Goal: Information Seeking & Learning: Learn about a topic

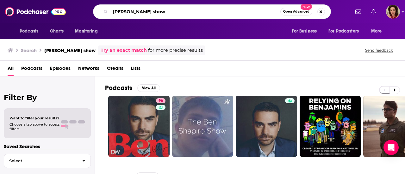
drag, startPoint x: 146, startPoint y: 14, endPoint x: 100, endPoint y: 19, distance: 45.9
click at [100, 19] on div "Podcasts Charts Monitoring [PERSON_NAME] show Open Advanced New For Business Fo…" at bounding box center [202, 11] width 405 height 23
type input "relatable with [PERSON_NAME] [PERSON_NAME]"
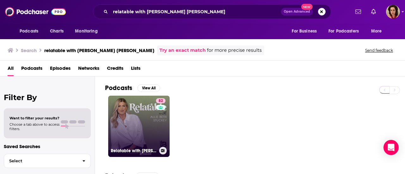
click at [149, 129] on link "82 Relatable with [PERSON_NAME] [PERSON_NAME]" at bounding box center [138, 126] width 61 height 61
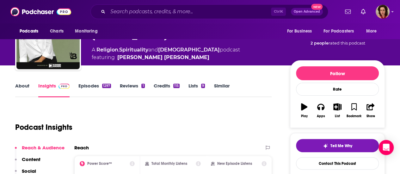
scroll to position [32, 0]
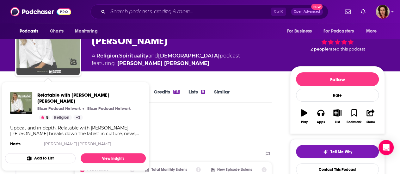
click at [41, 57] on img "Relatable with Allie Beth Stuckey" at bounding box center [47, 43] width 63 height 63
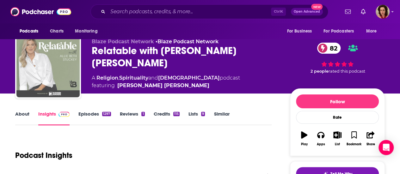
scroll to position [0, 0]
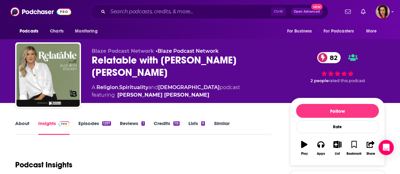
click at [169, 124] on link "Credits 115" at bounding box center [167, 128] width 26 height 15
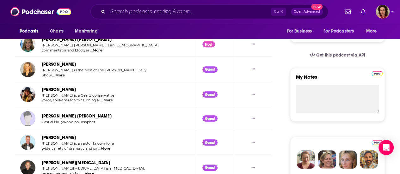
scroll to position [32, 0]
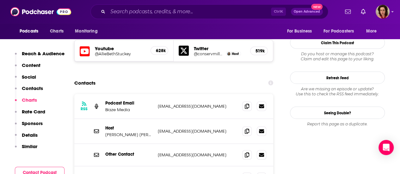
scroll to position [570, 0]
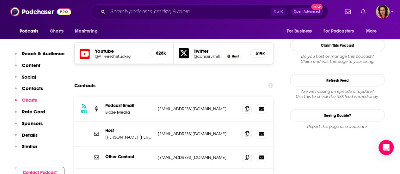
click at [26, 134] on p "Details" at bounding box center [30, 135] width 16 height 6
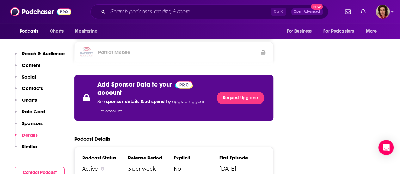
click at [34, 86] on p "Contacts" at bounding box center [32, 88] width 21 height 6
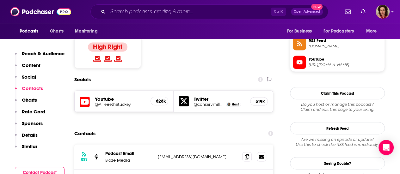
scroll to position [515, 0]
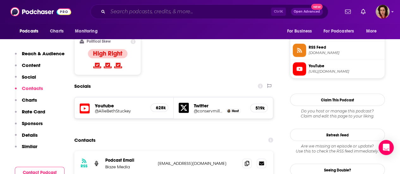
click at [156, 13] on input "Search podcasts, credits, & more..." at bounding box center [189, 12] width 163 height 10
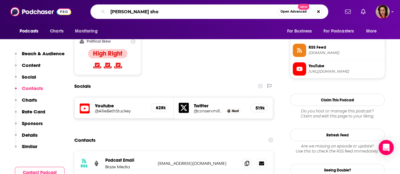
type input "[PERSON_NAME] show"
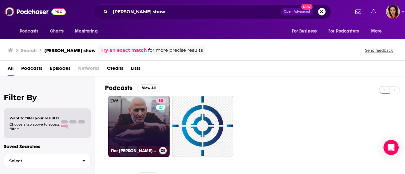
click at [144, 110] on link "80 The [PERSON_NAME] Show" at bounding box center [138, 126] width 61 height 61
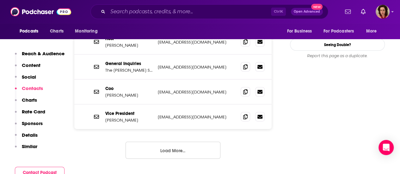
scroll to position [665, 0]
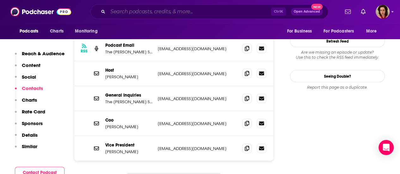
click at [160, 12] on input "Search podcasts, credits, & more..." at bounding box center [189, 12] width 163 height 10
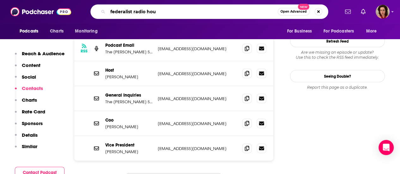
type input "federalist radio hour"
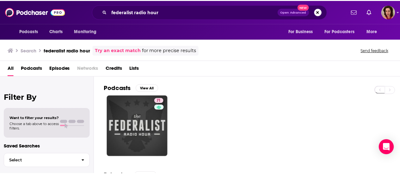
scroll to position [63, 0]
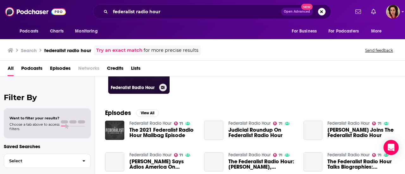
click at [128, 84] on div "Federalist Radio Hour" at bounding box center [139, 88] width 56 height 8
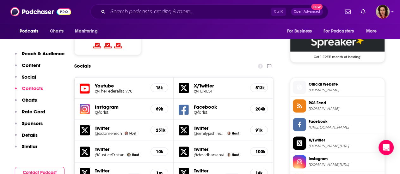
scroll to position [506, 0]
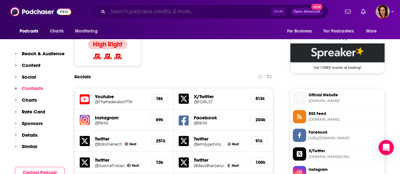
click at [168, 16] on input "Search podcasts, credits, & more..." at bounding box center [189, 12] width 163 height 10
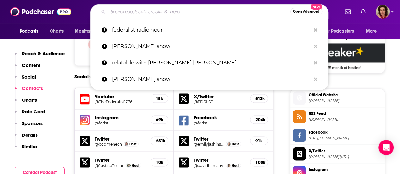
paste input "[DEMOGRAPHIC_DATA] WORLDVIEW RADIO PROGRAM"
type input "[DEMOGRAPHIC_DATA] WORLDVIEW RADIO PROGRAM"
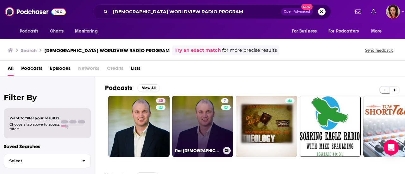
click at [198, 122] on link "7 The [DEMOGRAPHIC_DATA] Worldview on [DOMAIN_NAME]" at bounding box center [202, 126] width 61 height 61
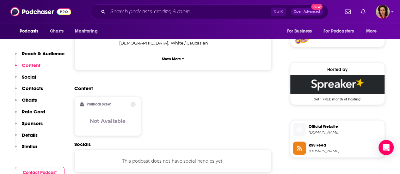
scroll to position [316, 0]
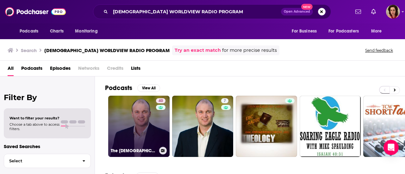
click at [148, 125] on link "40 The [DEMOGRAPHIC_DATA] Worldview on [DOMAIN_NAME]" at bounding box center [138, 126] width 61 height 61
click at [142, 124] on link "40 The [DEMOGRAPHIC_DATA] Worldview on [DOMAIN_NAME]" at bounding box center [138, 126] width 61 height 61
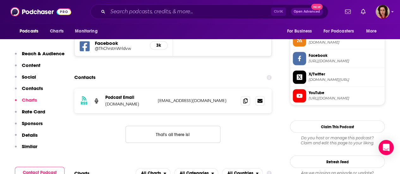
scroll to position [380, 0]
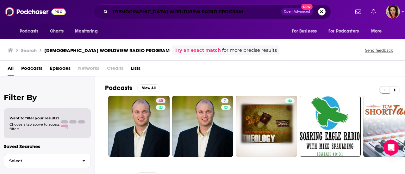
click at [218, 11] on input "[DEMOGRAPHIC_DATA] WORLDVIEW RADIO PROGRAM" at bounding box center [195, 12] width 171 height 10
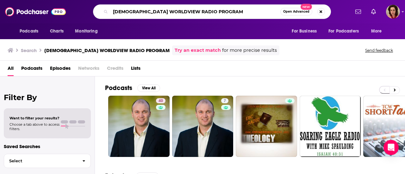
drag, startPoint x: 218, startPoint y: 11, endPoint x: 97, endPoint y: 11, distance: 120.9
click at [98, 11] on div "[DEMOGRAPHIC_DATA] WORLDVIEW RADIO PROGRAM Open Advanced New" at bounding box center [212, 11] width 238 height 15
paste input "FAITHFUL POLITICS PODCAST"
type input "FAITHFUL POLITICS PODCAST"
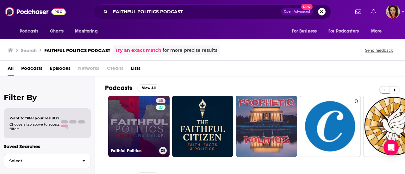
click at [145, 133] on link "48 Faithful Politics" at bounding box center [138, 126] width 61 height 61
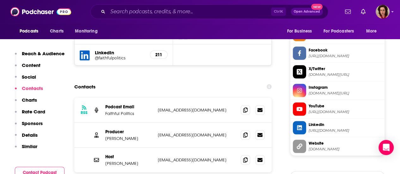
scroll to position [601, 0]
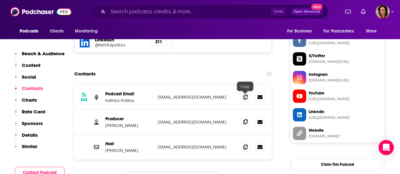
click at [245, 120] on icon at bounding box center [245, 122] width 4 height 5
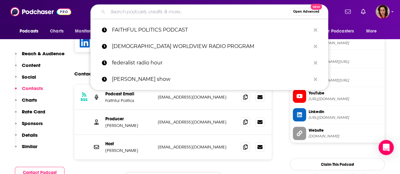
click at [169, 11] on input "Search podcasts, credits, & more..." at bounding box center [199, 12] width 183 height 10
paste input "Your American Heritage Show"
type input "Your American Heritage Show"
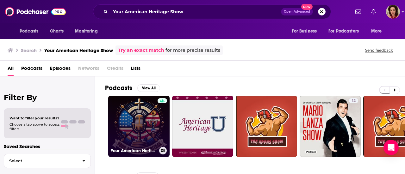
click at [143, 112] on link "Your American Heritage" at bounding box center [138, 126] width 61 height 61
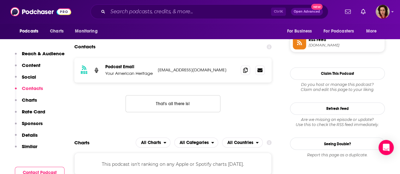
scroll to position [475, 0]
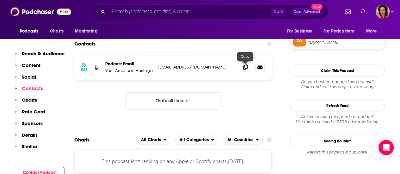
click at [241, 67] on span at bounding box center [245, 66] width 9 height 9
click at [132, 10] on input "Search podcasts, credits, & more..." at bounding box center [189, 12] width 163 height 10
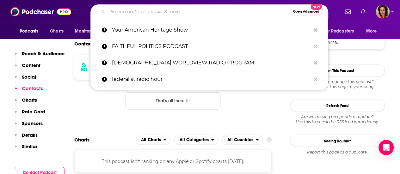
paste input "LAYMEN'S LOUNGE"
type input "LAYMEN'S LOUNGE"
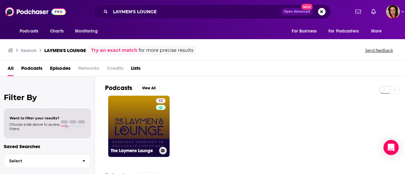
click at [140, 122] on link "32 The Laymens Lounge" at bounding box center [138, 126] width 61 height 61
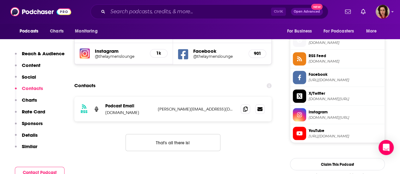
scroll to position [538, 0]
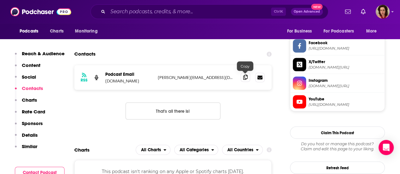
click at [246, 76] on icon at bounding box center [245, 77] width 4 height 5
click at [246, 74] on span at bounding box center [245, 76] width 9 height 9
click at [246, 76] on icon at bounding box center [245, 77] width 4 height 5
click at [125, 13] on input "Search podcasts, credits, & more..." at bounding box center [189, 12] width 163 height 10
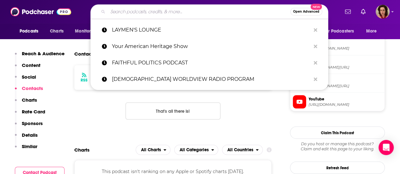
paste input "UNKNOWN WEBCAST"
type input "UNKNOWN WEBCAST"
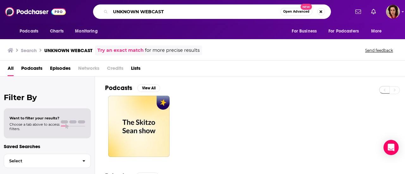
drag, startPoint x: 166, startPoint y: 9, endPoint x: 112, endPoint y: 12, distance: 53.5
click at [112, 12] on input "UNKNOWN WEBCAST" at bounding box center [195, 12] width 170 height 10
paste input "RADIO FREE HILLSDALE"
type input "RADIO FREE HILLSDALE"
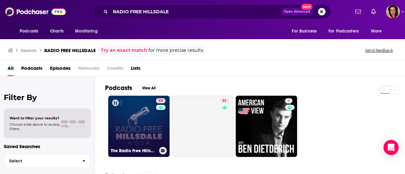
click at [138, 128] on link "59 The Radio Free Hillsdale Hour" at bounding box center [138, 126] width 61 height 61
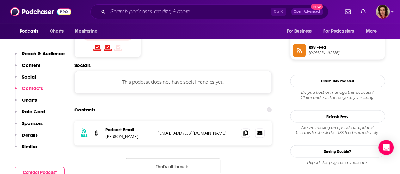
scroll to position [538, 0]
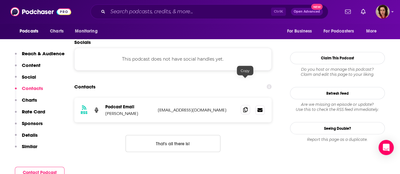
click at [244, 107] on icon at bounding box center [245, 109] width 4 height 5
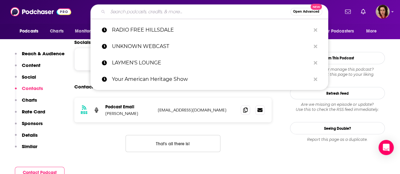
click at [115, 12] on input "Search podcasts, credits, & more..." at bounding box center [199, 12] width 183 height 10
paste input "[PERSON_NAME] PODCAST"
type input "[PERSON_NAME] PODCAST"
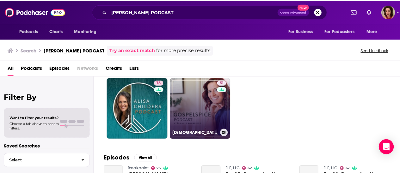
scroll to position [32, 0]
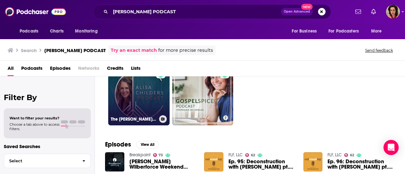
click at [163, 100] on div "73" at bounding box center [161, 91] width 11 height 49
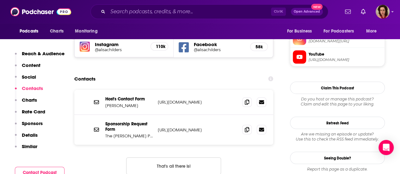
scroll to position [570, 0]
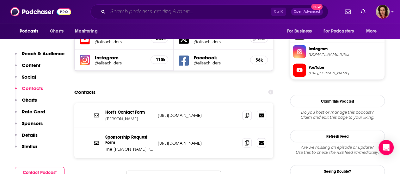
click at [160, 15] on input "Search podcasts, credits, & more..." at bounding box center [189, 12] width 163 height 10
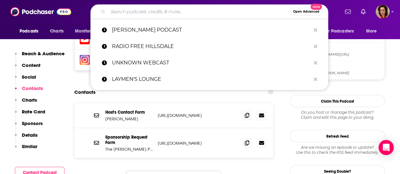
paste input "CITY OF [DEMOGRAPHIC_DATA]"
type input "CITY OF [DEMOGRAPHIC_DATA]"
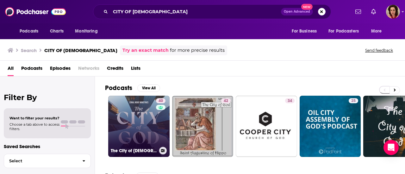
click at [135, 105] on link "40 The City of [DEMOGRAPHIC_DATA]" at bounding box center [138, 126] width 61 height 61
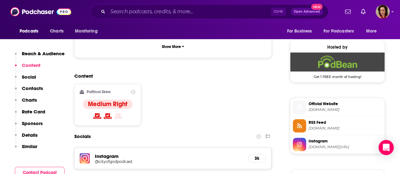
scroll to position [380, 0]
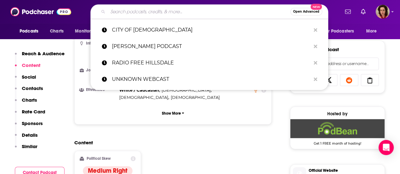
click at [123, 11] on input "Search podcasts, credits, & more..." at bounding box center [199, 12] width 183 height 10
paste input "BABYLON BEE"
type input "BABYLON BEE"
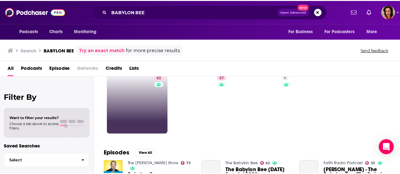
scroll to position [32, 0]
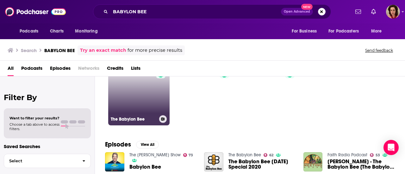
click at [134, 105] on link "62 The Babylon Bee" at bounding box center [138, 94] width 61 height 61
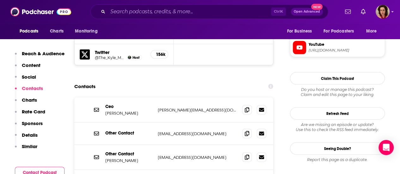
scroll to position [665, 0]
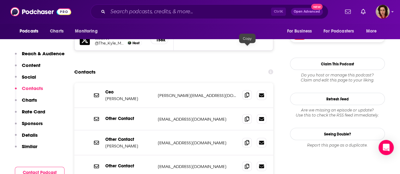
click at [246, 93] on icon at bounding box center [247, 95] width 4 height 5
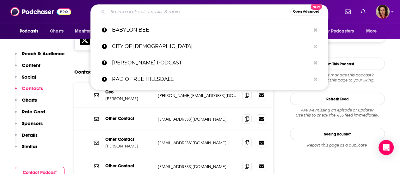
click at [146, 14] on input "Search podcasts, credits, & more..." at bounding box center [199, 12] width 183 height 10
paste input "SQUIRREL CHATTER"
type input "SQUIRREL CHATTER"
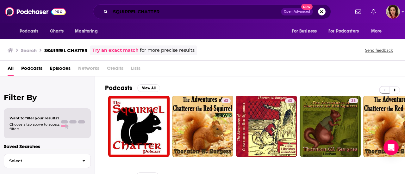
drag, startPoint x: 144, startPoint y: 24, endPoint x: 169, endPoint y: 13, distance: 27.6
click at [169, 13] on input "SQUIRREL CHATTER" at bounding box center [195, 12] width 171 height 10
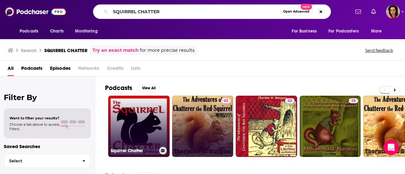
click at [136, 126] on link "Squirrel Chatter" at bounding box center [138, 126] width 61 height 61
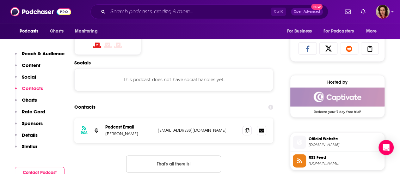
scroll to position [475, 0]
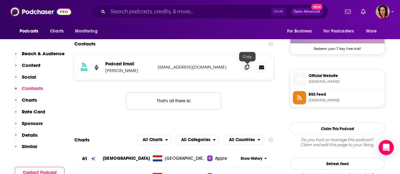
click at [247, 68] on icon at bounding box center [247, 67] width 4 height 5
click at [128, 12] on input "Search podcasts, credits, & more..." at bounding box center [189, 12] width 163 height 10
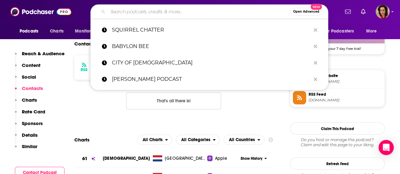
paste input "BECKET COOK SHOW"
type input "BECKET COOK SHOW"
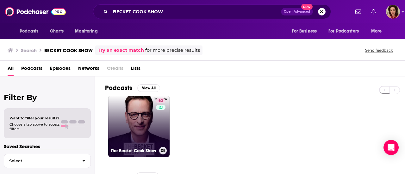
click at [135, 112] on link "62 The Becket Cook Show" at bounding box center [138, 126] width 61 height 61
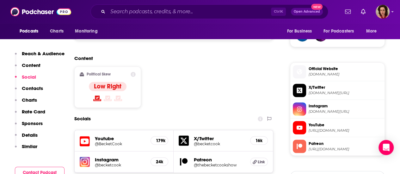
scroll to position [506, 0]
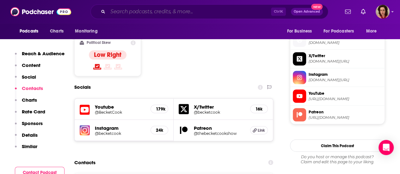
click at [125, 10] on input "Search podcasts, credits, & more..." at bounding box center [189, 12] width 163 height 10
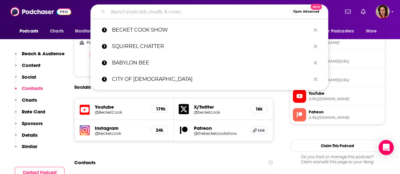
paste input "BECKET COOK SHOW"
type input "BECKET COOK SHOW"
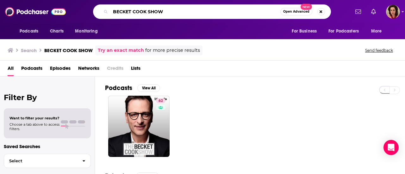
drag, startPoint x: 178, startPoint y: 8, endPoint x: 108, endPoint y: 10, distance: 70.9
click at [108, 10] on div "BECKET COOK SHOW Open Advanced New" at bounding box center [212, 11] width 238 height 15
paste input "FOOLPROOF THEOLOGY PODCAST"
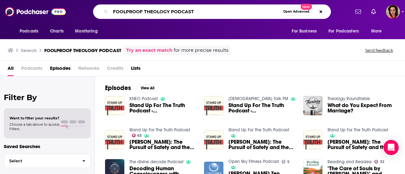
drag, startPoint x: 199, startPoint y: 9, endPoint x: 110, endPoint y: 16, distance: 88.8
click at [110, 16] on input "FOOLPROOF THEOLOGY PODCAST" at bounding box center [195, 12] width 170 height 10
paste input "[PERSON_NAME] Show"
type input "[PERSON_NAME] Show"
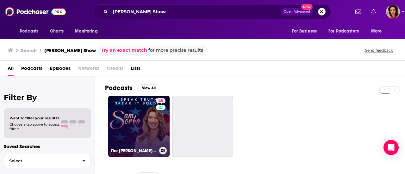
click at [142, 107] on link "48 The [PERSON_NAME][MEDICAL_DATA] Show" at bounding box center [138, 126] width 61 height 61
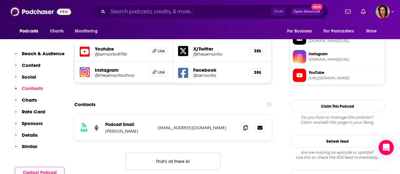
scroll to position [570, 0]
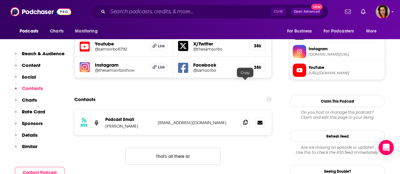
click at [245, 120] on icon at bounding box center [245, 122] width 4 height 5
click at [204, 7] on div "Ctrl K Open Advanced New" at bounding box center [209, 11] width 238 height 15
click at [177, 14] on input "Search podcasts, credits, & more..." at bounding box center [189, 12] width 163 height 10
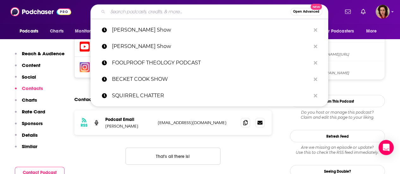
paste input "[DEMOGRAPHIC_DATA] PODCAST COMMUNITY"
type input "[DEMOGRAPHIC_DATA] PODCAST COMMUNITY"
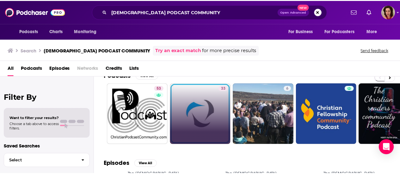
scroll to position [32, 0]
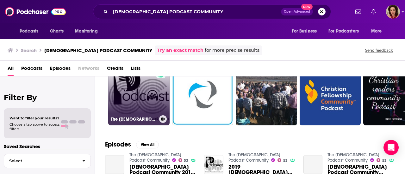
click at [153, 99] on link "53 The [DEMOGRAPHIC_DATA] Podcast Community" at bounding box center [138, 94] width 61 height 61
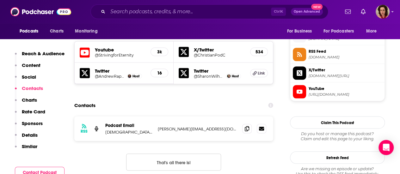
scroll to position [570, 0]
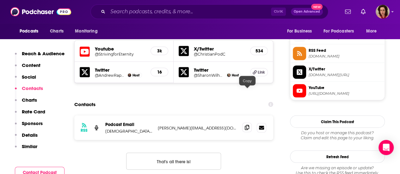
click at [247, 125] on icon at bounding box center [247, 127] width 4 height 5
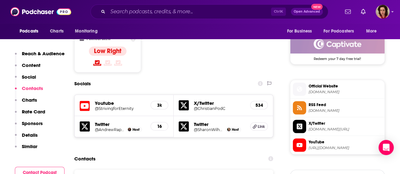
scroll to position [506, 0]
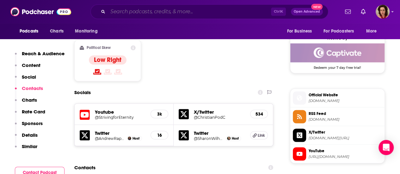
click at [158, 16] on input "Search podcasts, credits, & more..." at bounding box center [189, 12] width 163 height 10
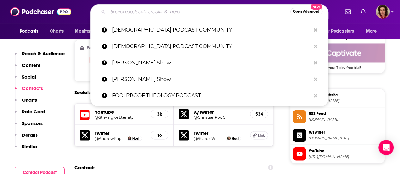
paste input "The Counter Narrative with [PERSON_NAME]"
type input "The Counter Narrative with [PERSON_NAME]"
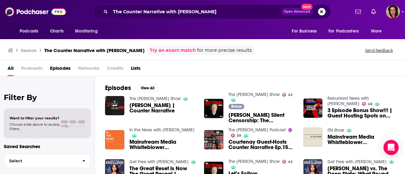
click at [148, 107] on span "[PERSON_NAME] | Counter Narrative" at bounding box center [162, 108] width 67 height 11
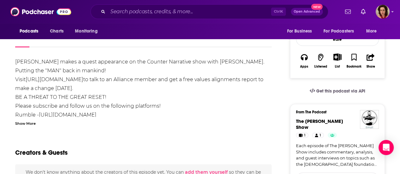
scroll to position [32, 0]
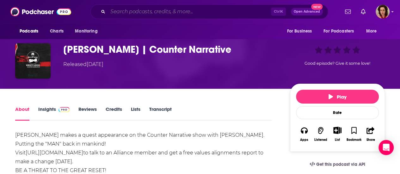
click at [130, 11] on input "Search podcasts, credits, & more..." at bounding box center [189, 12] width 163 height 10
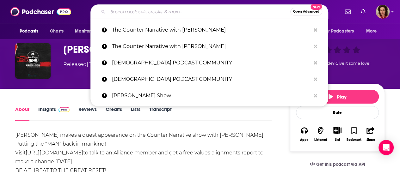
paste input "YOUR [DEMOGRAPHIC_DATA] PODCAST"
type input "YOUR [DEMOGRAPHIC_DATA] PODCAST"
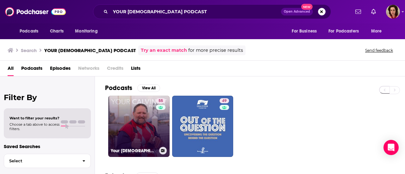
click at [139, 119] on link "55 Your [DEMOGRAPHIC_DATA] Podcast with [PERSON_NAME]" at bounding box center [138, 126] width 61 height 61
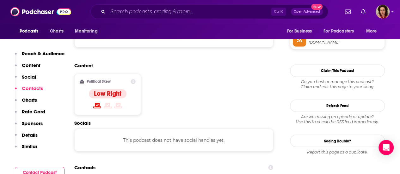
scroll to position [475, 0]
click at [112, 9] on input "Search podcasts, credits, & more..." at bounding box center [189, 12] width 163 height 10
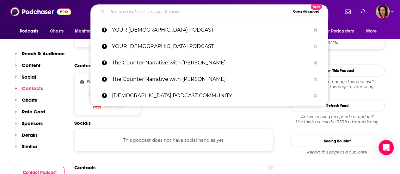
paste input "OVERTHINKERS PODCAST"
type input "OVERTHINKERS PODCAST"
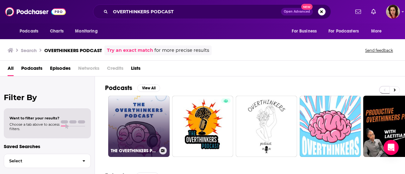
click at [143, 115] on link "THE OVERTHINKERS PODCAST" at bounding box center [138, 126] width 61 height 61
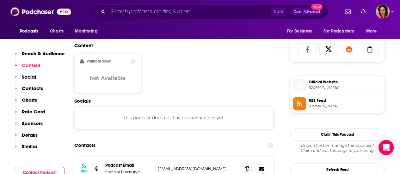
scroll to position [411, 0]
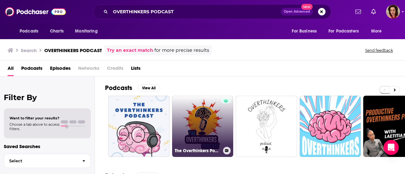
click at [197, 119] on link "The Overthinkers Podcast" at bounding box center [202, 126] width 61 height 61
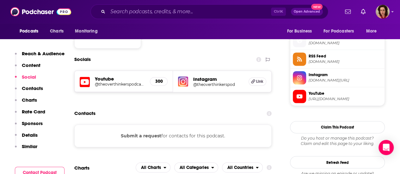
scroll to position [475, 0]
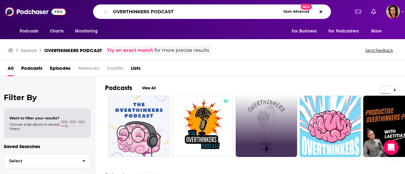
drag, startPoint x: 127, startPoint y: 16, endPoint x: 100, endPoint y: 18, distance: 26.7
click at [100, 18] on div "OVERTHINKERS PODCAST Open Advanced New" at bounding box center [212, 11] width 238 height 15
paste input "[PERSON_NAME] SHOW"
type input "[PERSON_NAME] SHOW"
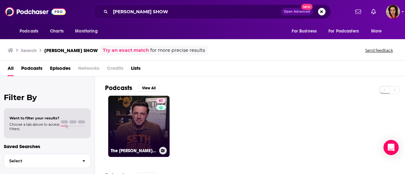
click at [124, 134] on link "61 The [PERSON_NAME] Show" at bounding box center [138, 126] width 61 height 61
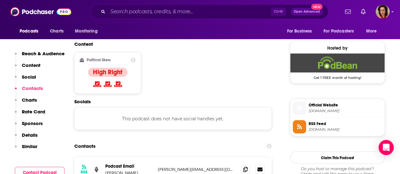
scroll to position [506, 0]
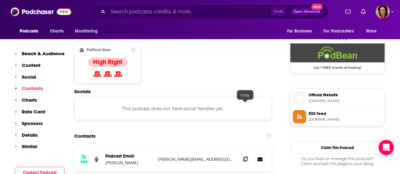
click at [247, 157] on icon at bounding box center [245, 159] width 4 height 5
click at [173, 11] on input "Search podcasts, credits, & more..." at bounding box center [189, 12] width 163 height 10
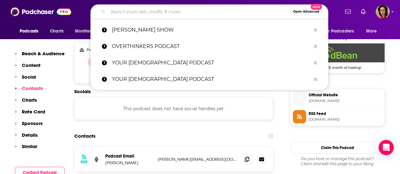
paste input "CENTER FOR [DEMOGRAPHIC_DATA] LEADERSHIP"
type input "CENTER FOR [DEMOGRAPHIC_DATA] LEADERSHIP"
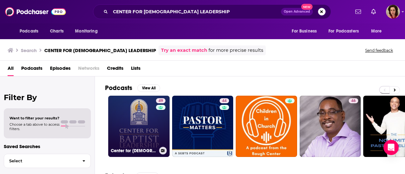
click at [143, 112] on link "49 Center for [DEMOGRAPHIC_DATA] Leadership" at bounding box center [138, 126] width 61 height 61
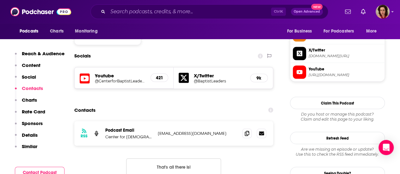
scroll to position [538, 0]
click at [245, 130] on icon at bounding box center [247, 132] width 4 height 5
